Goal: Navigation & Orientation: Understand site structure

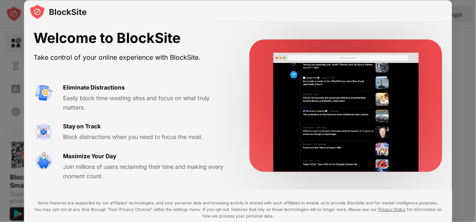
scroll to position [4, 0]
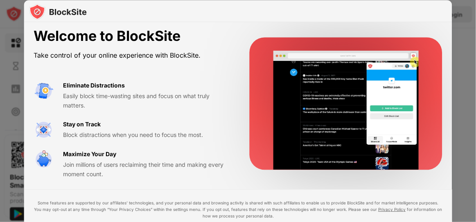
click at [343, 26] on div "Welcome to BlockSite Take control of your online experience with BlockSite. Eli…" at bounding box center [238, 103] width 428 height 171
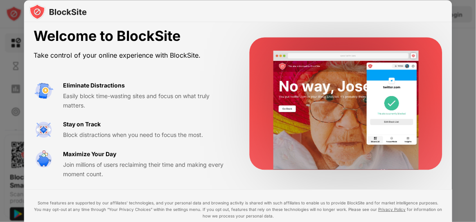
click at [465, 47] on div at bounding box center [238, 111] width 476 height 222
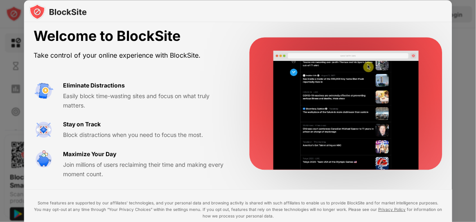
drag, startPoint x: 355, startPoint y: 9, endPoint x: 345, endPoint y: 11, distance: 10.0
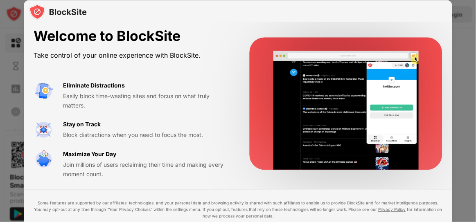
click at [345, 11] on div at bounding box center [238, 11] width 428 height 22
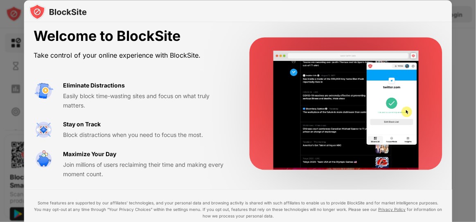
drag, startPoint x: 345, startPoint y: 12, endPoint x: 307, endPoint y: 13, distance: 38.1
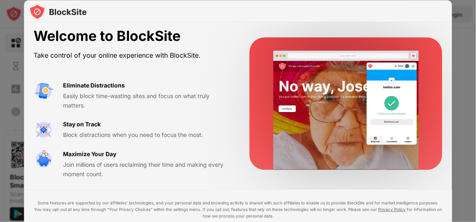
click at [336, 16] on div at bounding box center [238, 11] width 428 height 22
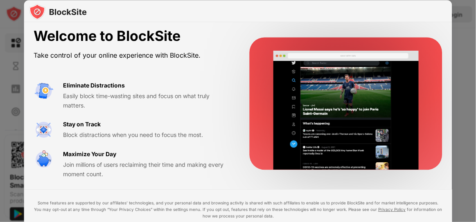
click at [60, 16] on img at bounding box center [58, 11] width 58 height 16
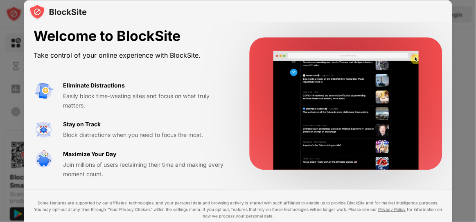
drag, startPoint x: 63, startPoint y: 19, endPoint x: 160, endPoint y: 137, distance: 152.6
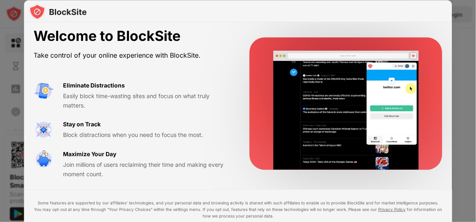
click at [160, 137] on div "Block distractions when you need to focus the most." at bounding box center [146, 135] width 167 height 9
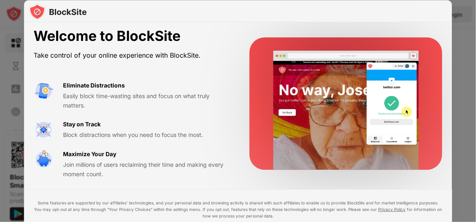
drag, startPoint x: 184, startPoint y: 154, endPoint x: 207, endPoint y: 190, distance: 43.3
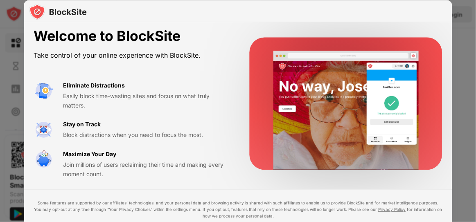
click at [207, 190] on div "Welcome to BlockSite Take control of your online experience with BlockSite. Eli…" at bounding box center [238, 140] width 428 height 244
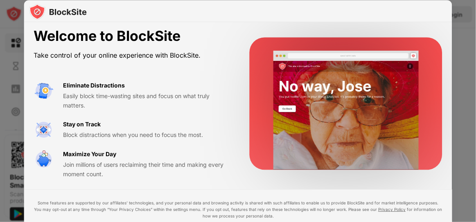
drag, startPoint x: 207, startPoint y: 190, endPoint x: 308, endPoint y: 11, distance: 205.4
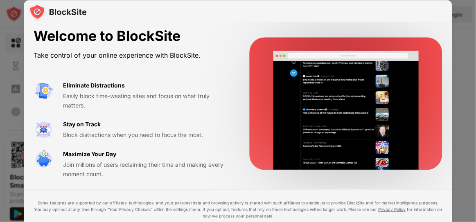
click at [205, 147] on div "Welcome to BlockSite Take control of your online experience with BlockSite. Eli…" at bounding box center [238, 140] width 428 height 244
